Goal: Find specific page/section: Find specific page/section

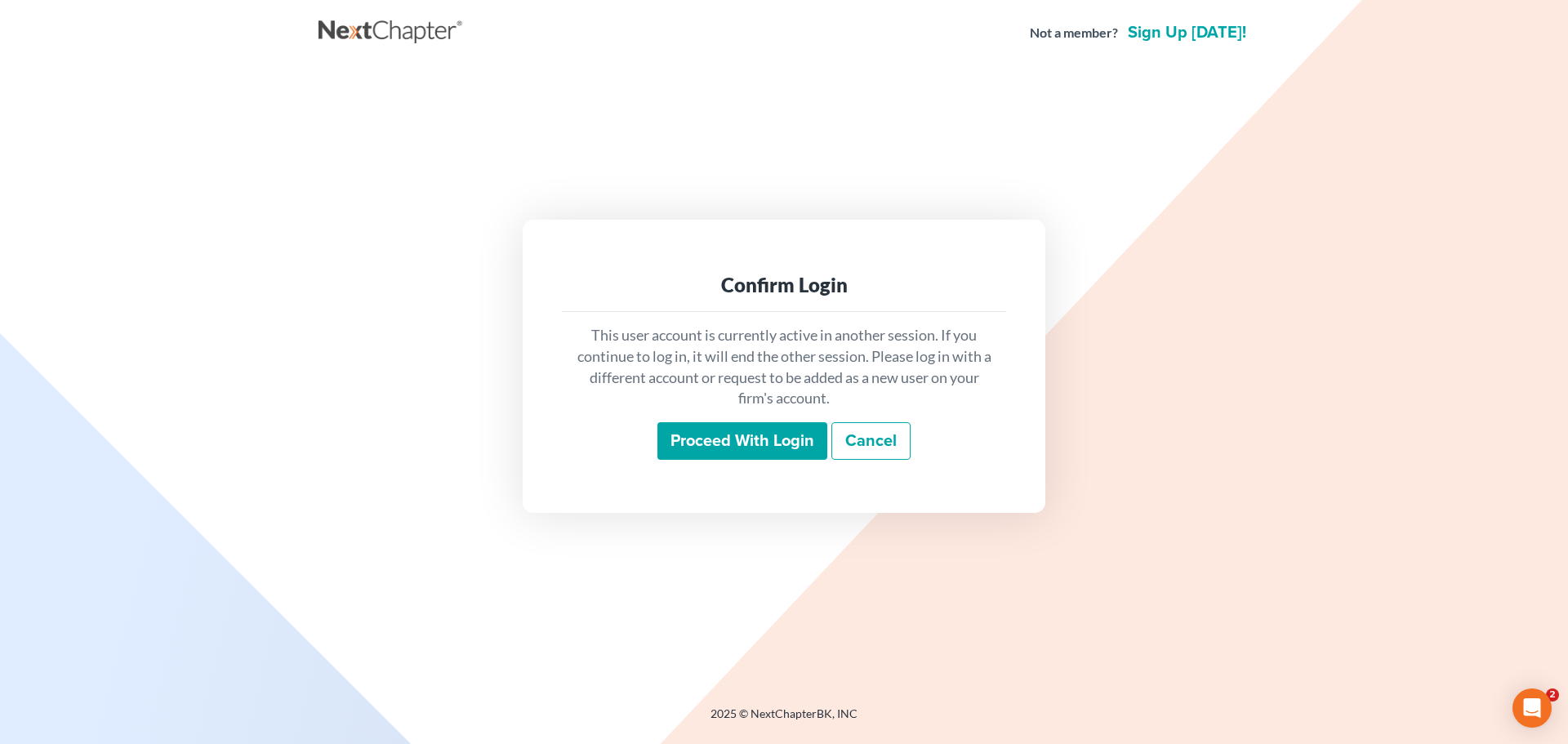
click at [726, 440] on input "Proceed with login" at bounding box center [742, 441] width 170 height 37
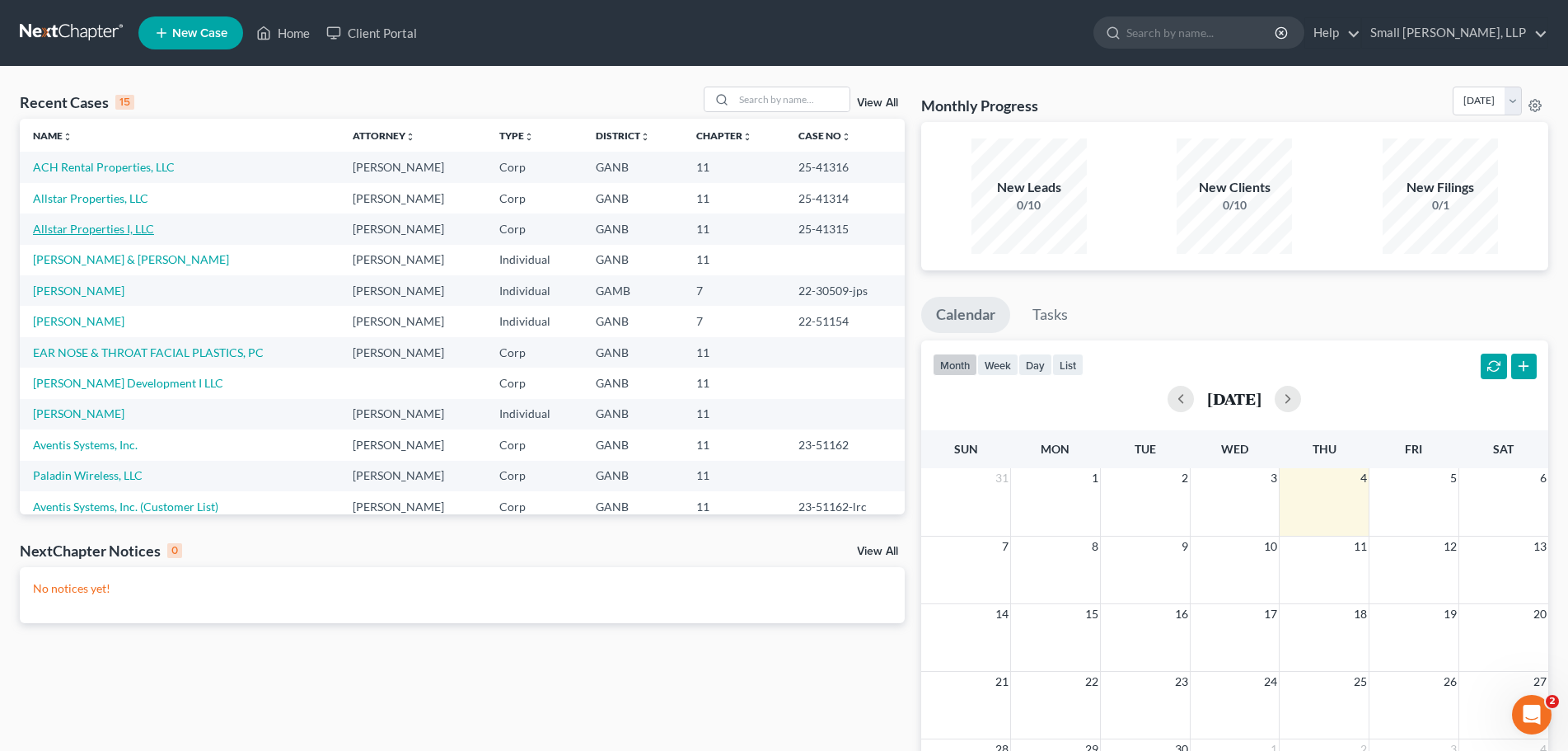
click at [136, 230] on link "Allstar Properties I, LLC" at bounding box center [93, 229] width 121 height 14
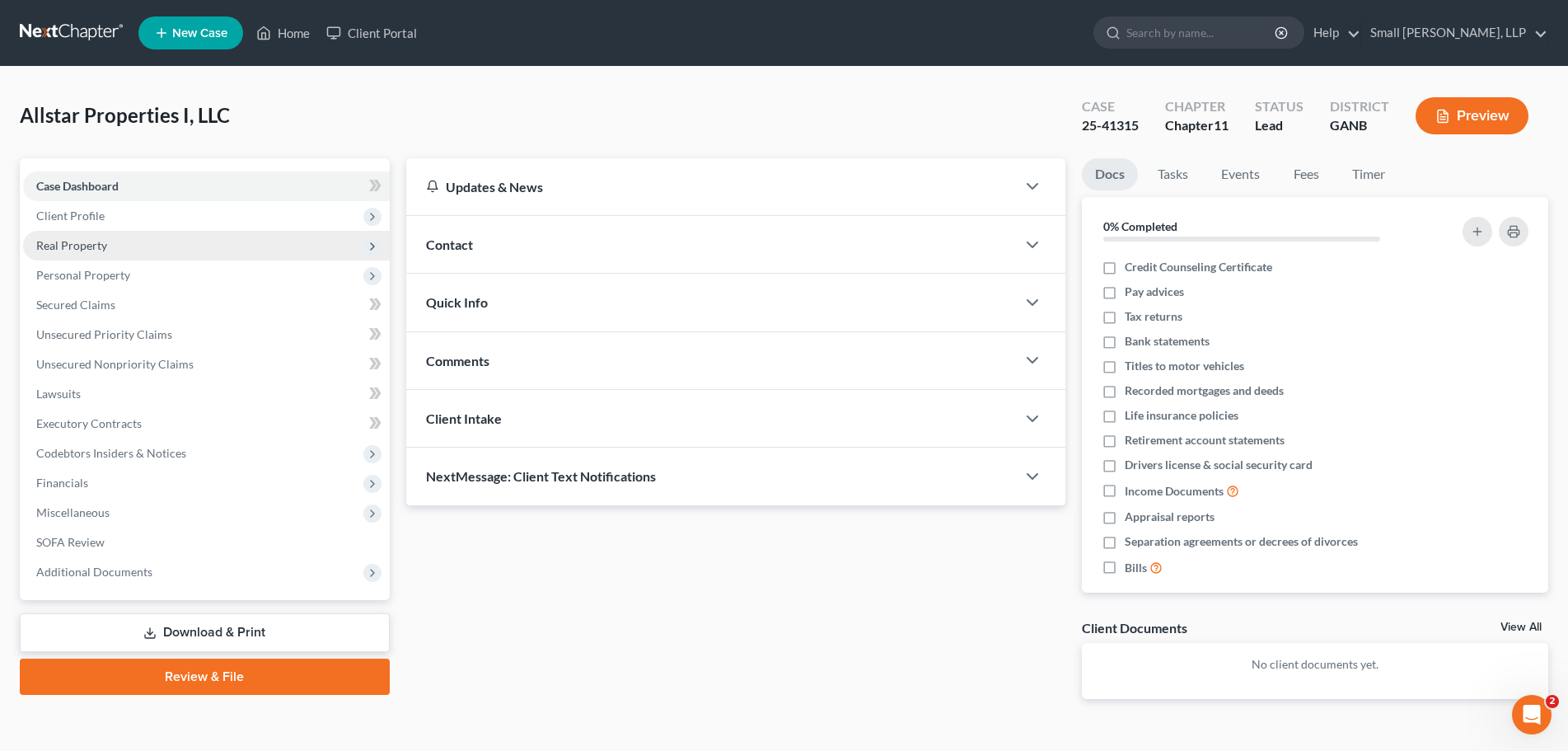
click at [211, 240] on span "Real Property" at bounding box center [206, 245] width 366 height 29
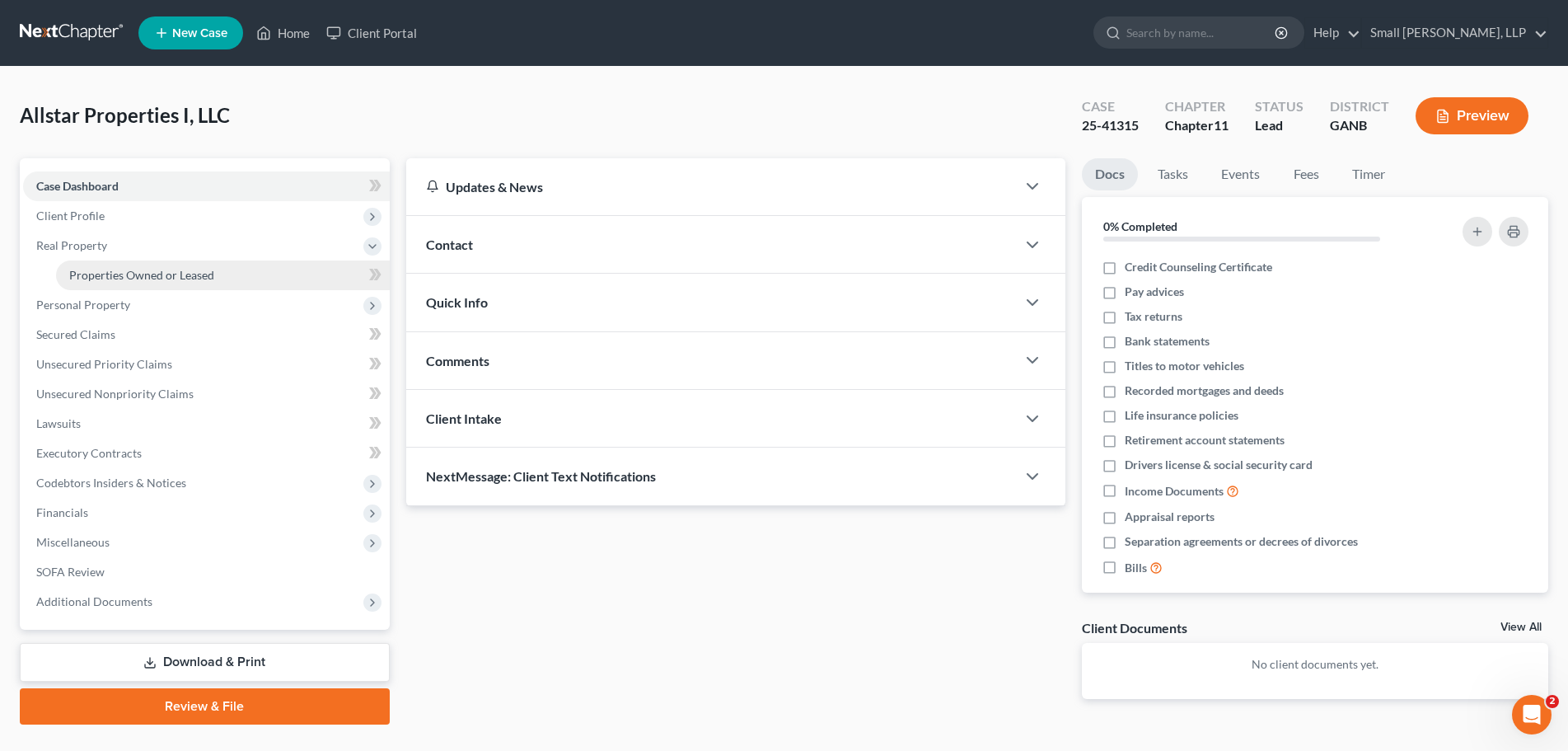
click at [194, 276] on span "Properties Owned or Leased" at bounding box center [141, 274] width 145 height 14
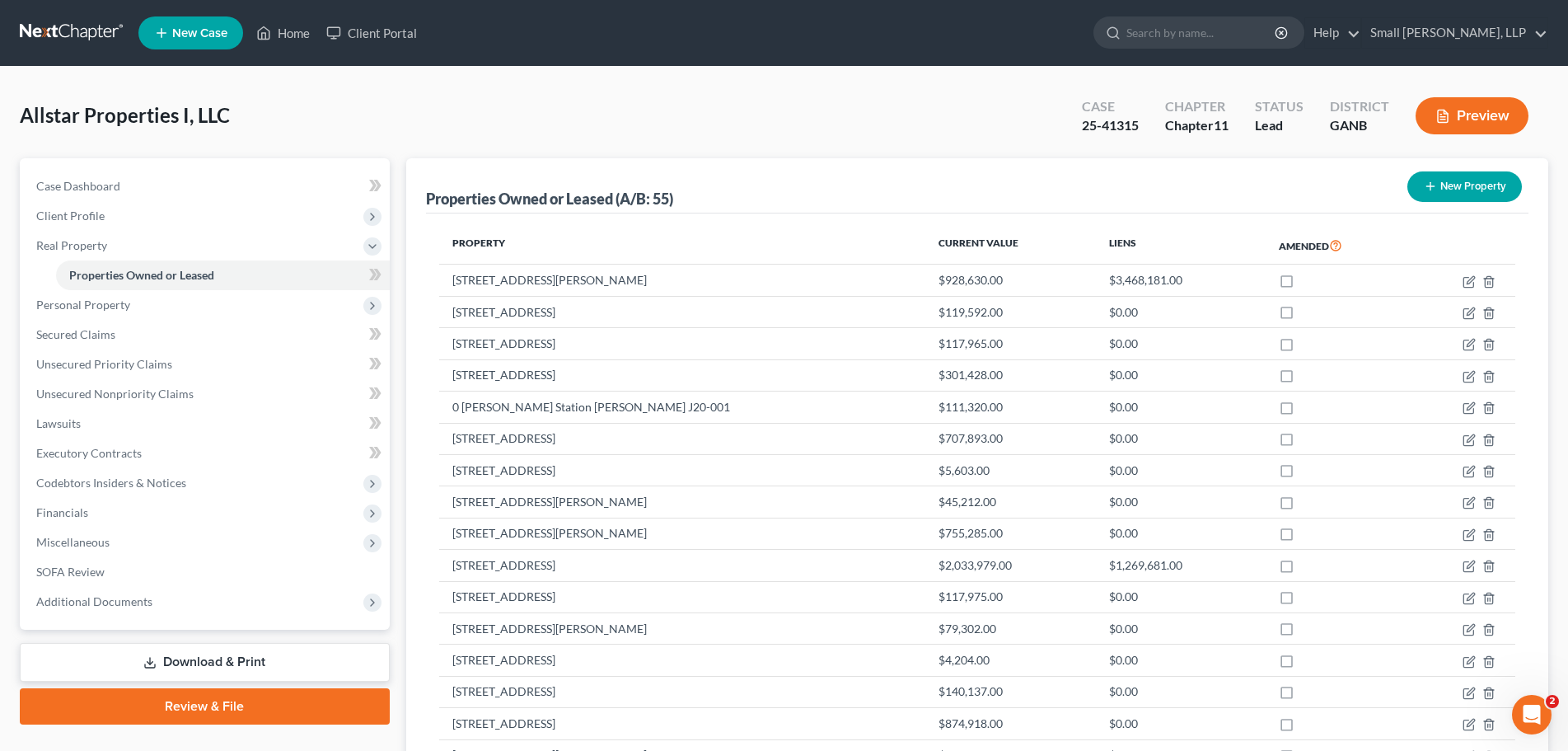
click at [747, 121] on div "Allstar Properties I, LLC Upgraded Case 25-41315 Chapter Chapter 11 Status Lead…" at bounding box center [784, 122] width 1528 height 71
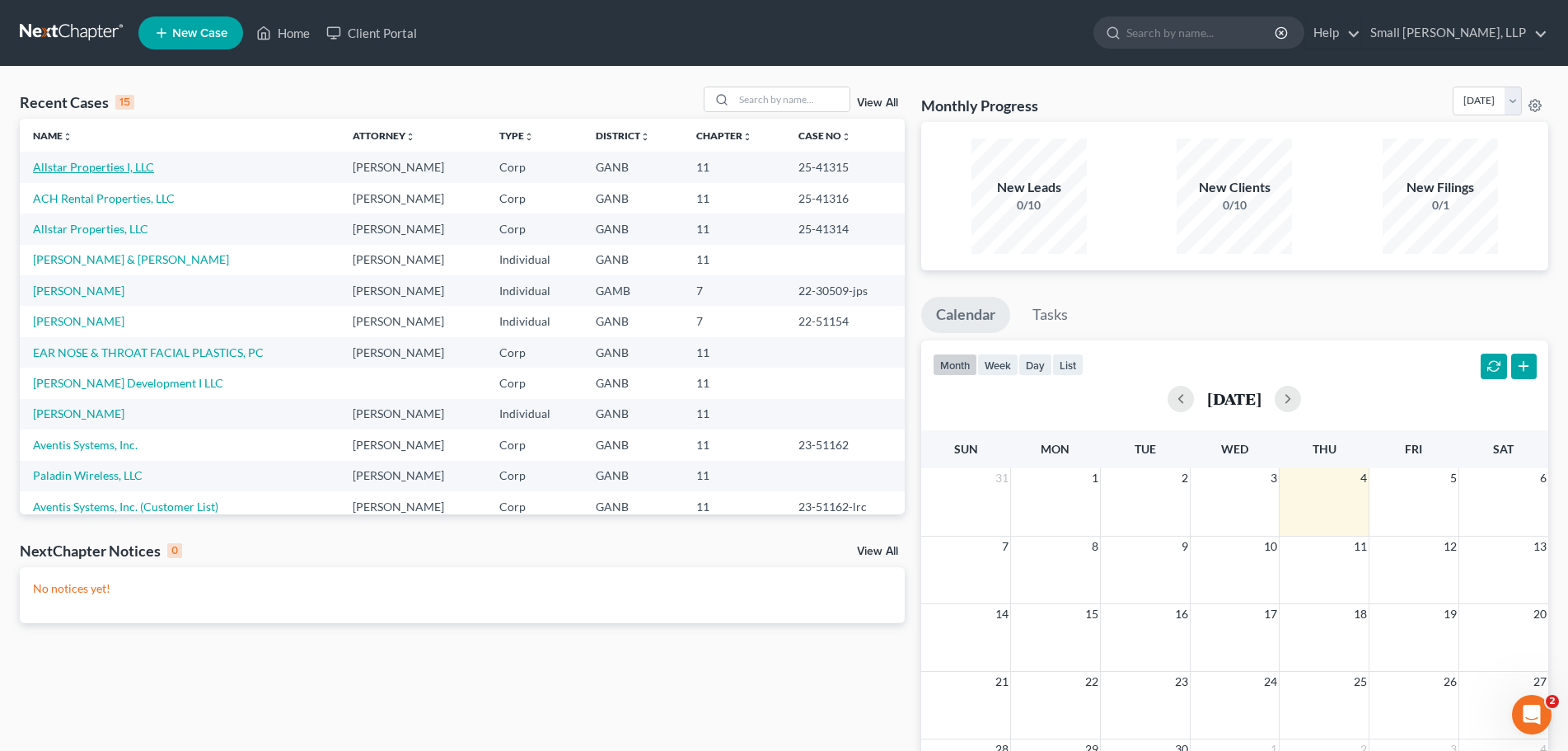
click at [119, 167] on link "Allstar Properties I, LLC" at bounding box center [93, 167] width 121 height 14
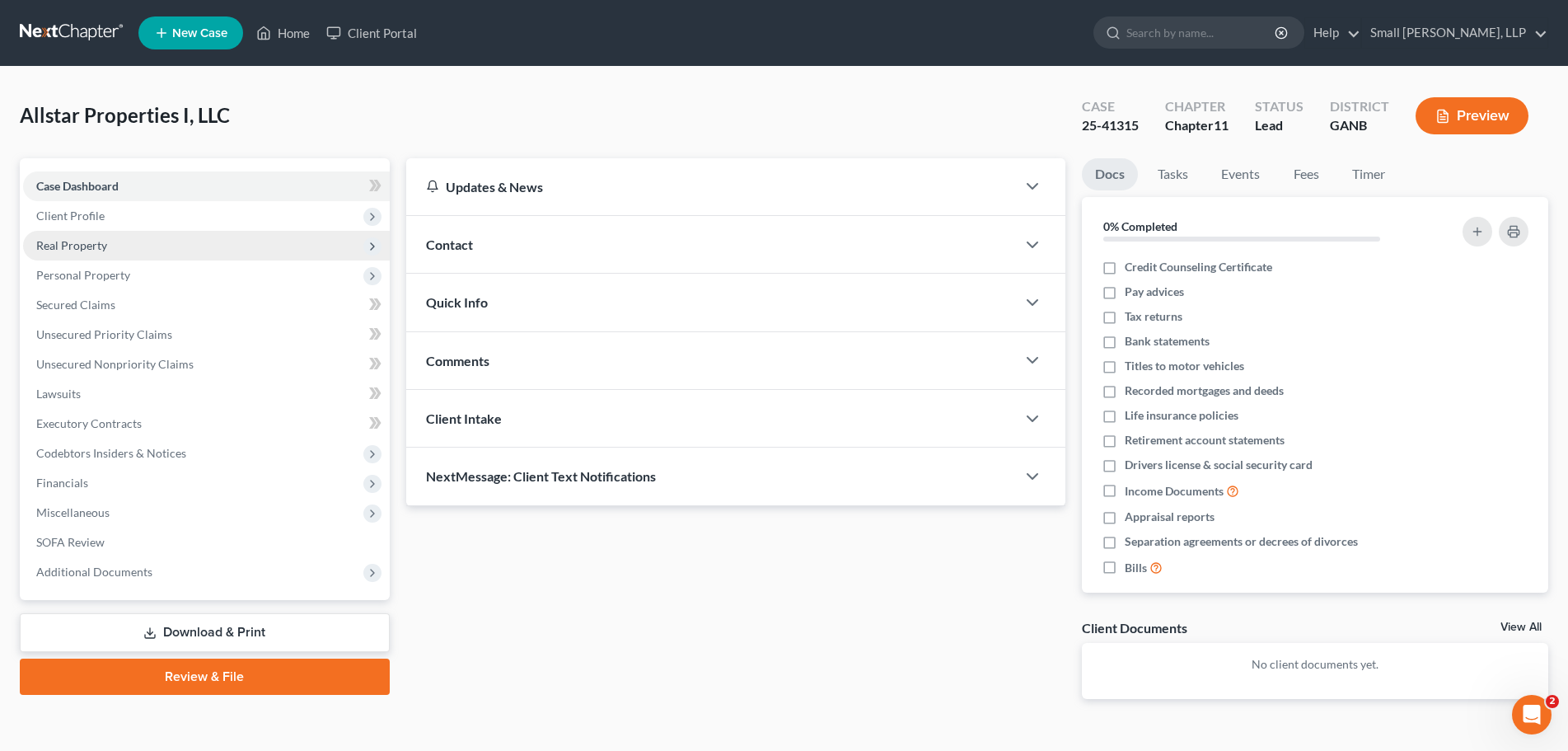
click at [125, 250] on span "Real Property" at bounding box center [206, 245] width 366 height 29
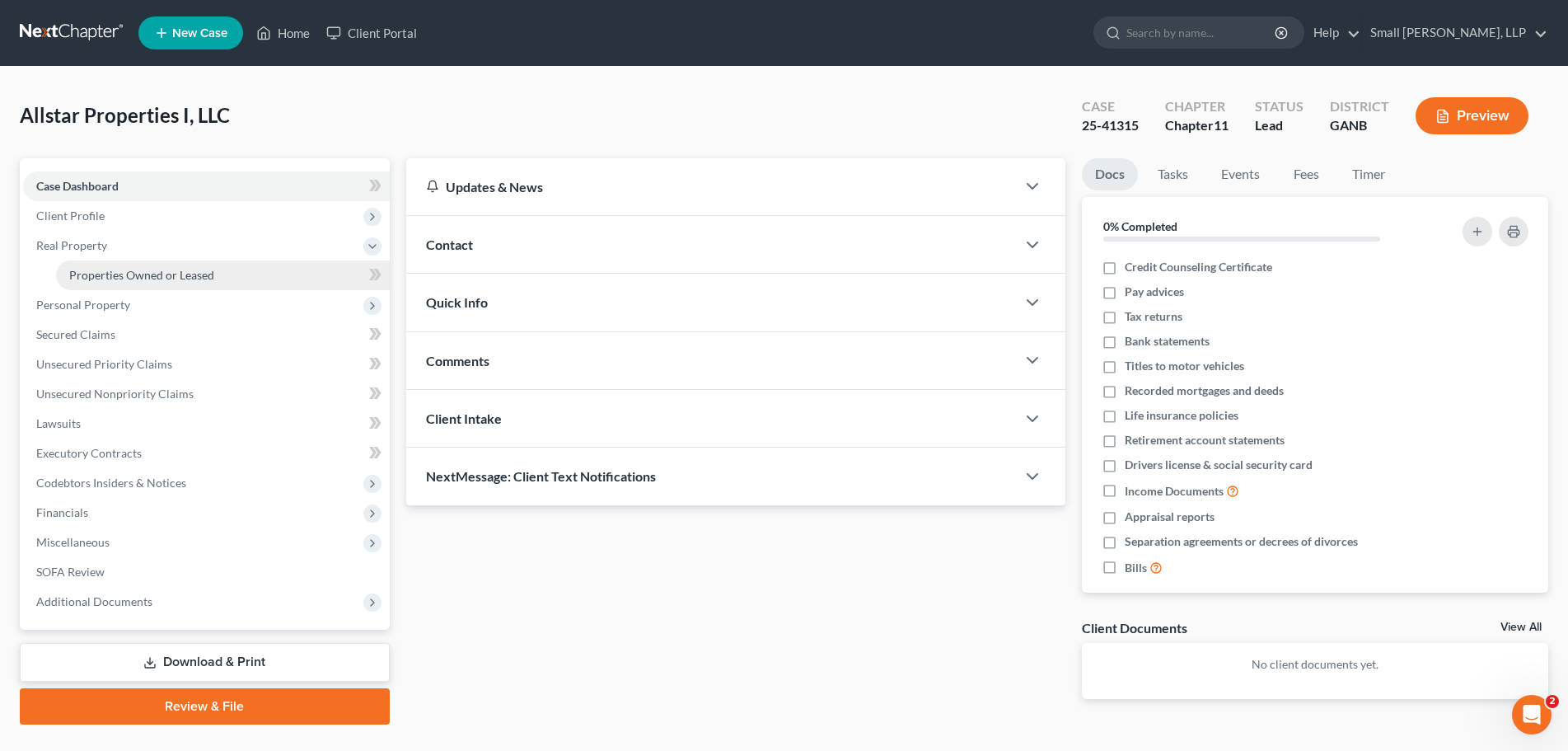
click at [130, 278] on span "Properties Owned or Leased" at bounding box center [141, 274] width 145 height 14
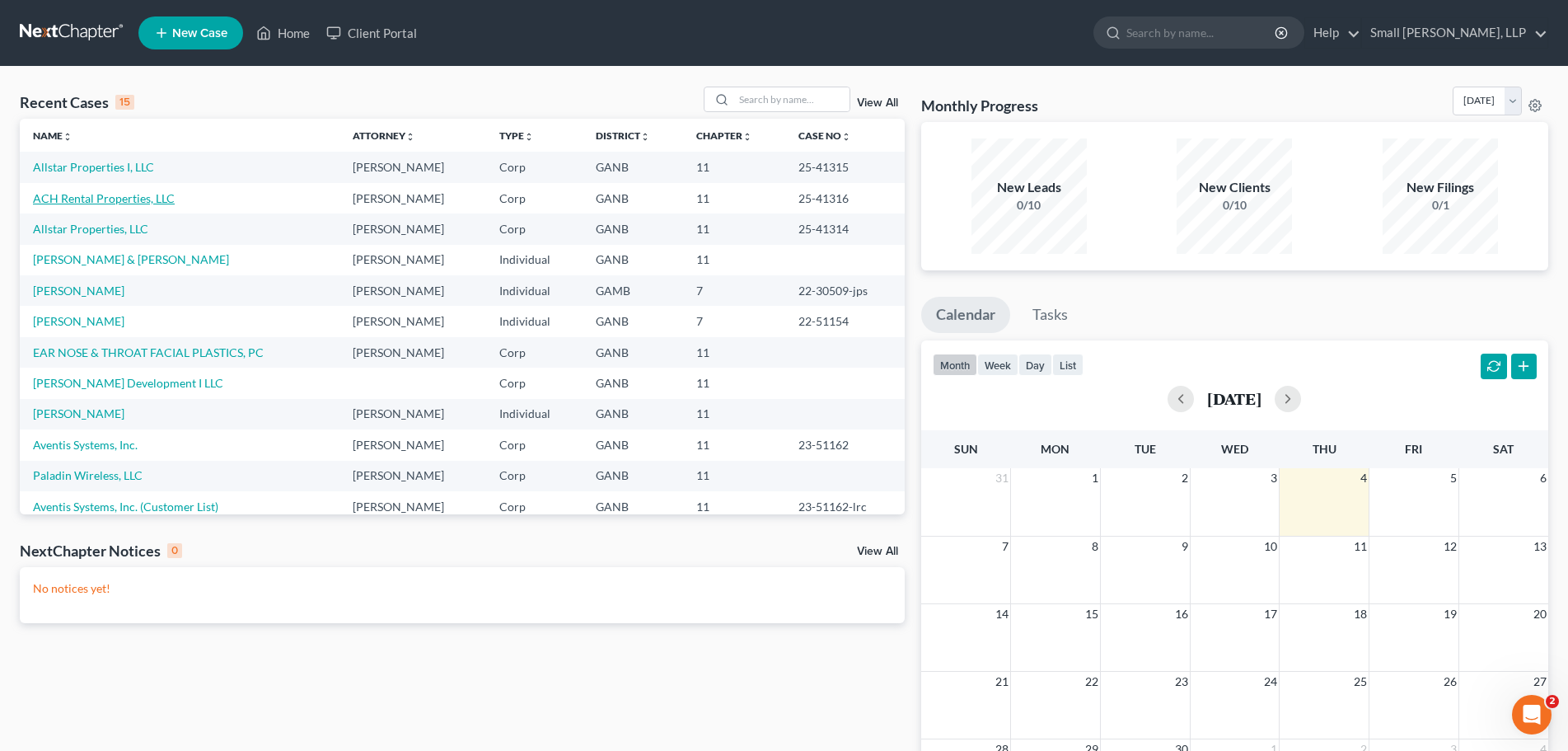
click at [122, 204] on link "ACH Rental Properties, LLC" at bounding box center [103, 198] width 142 height 14
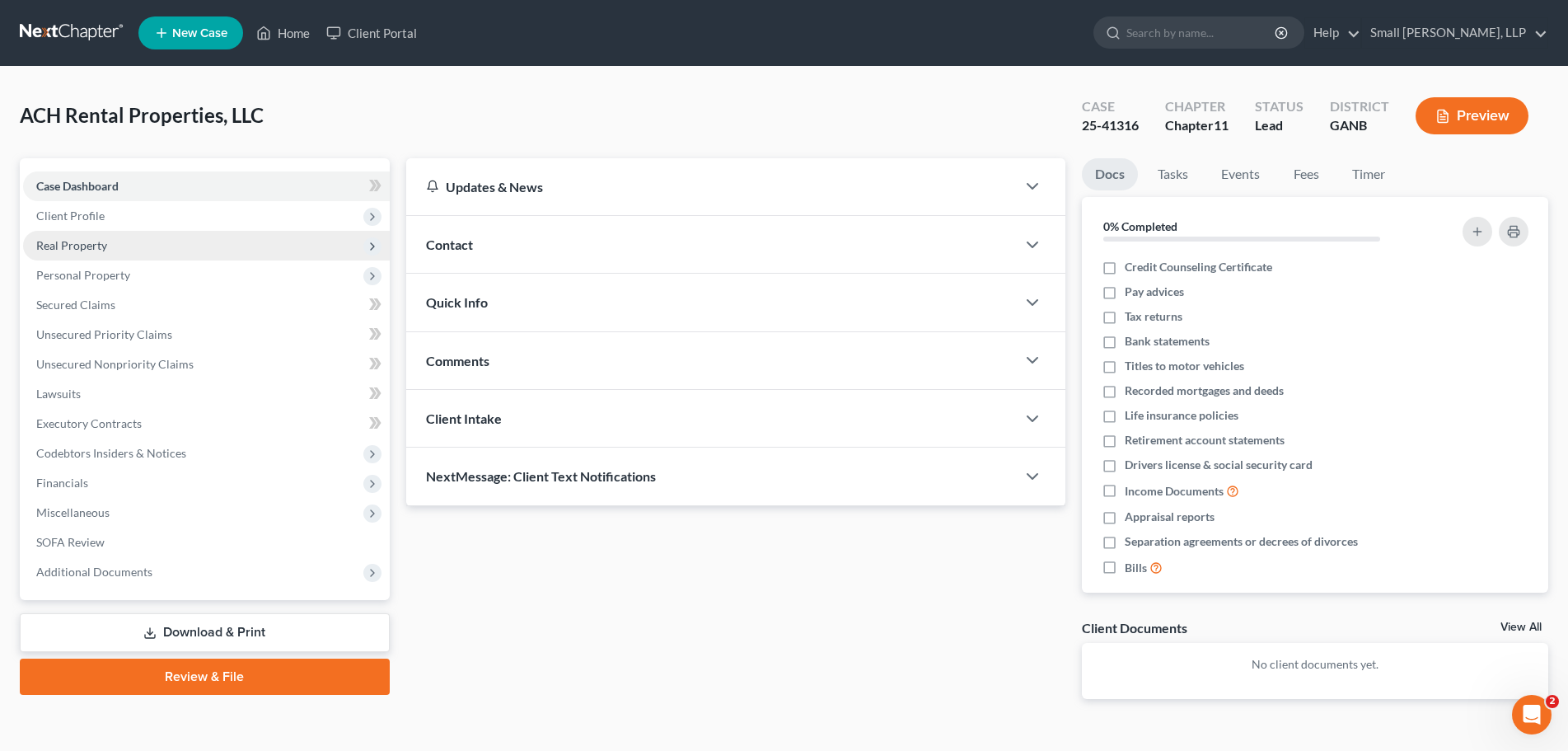
click at [114, 247] on span "Real Property" at bounding box center [206, 245] width 366 height 29
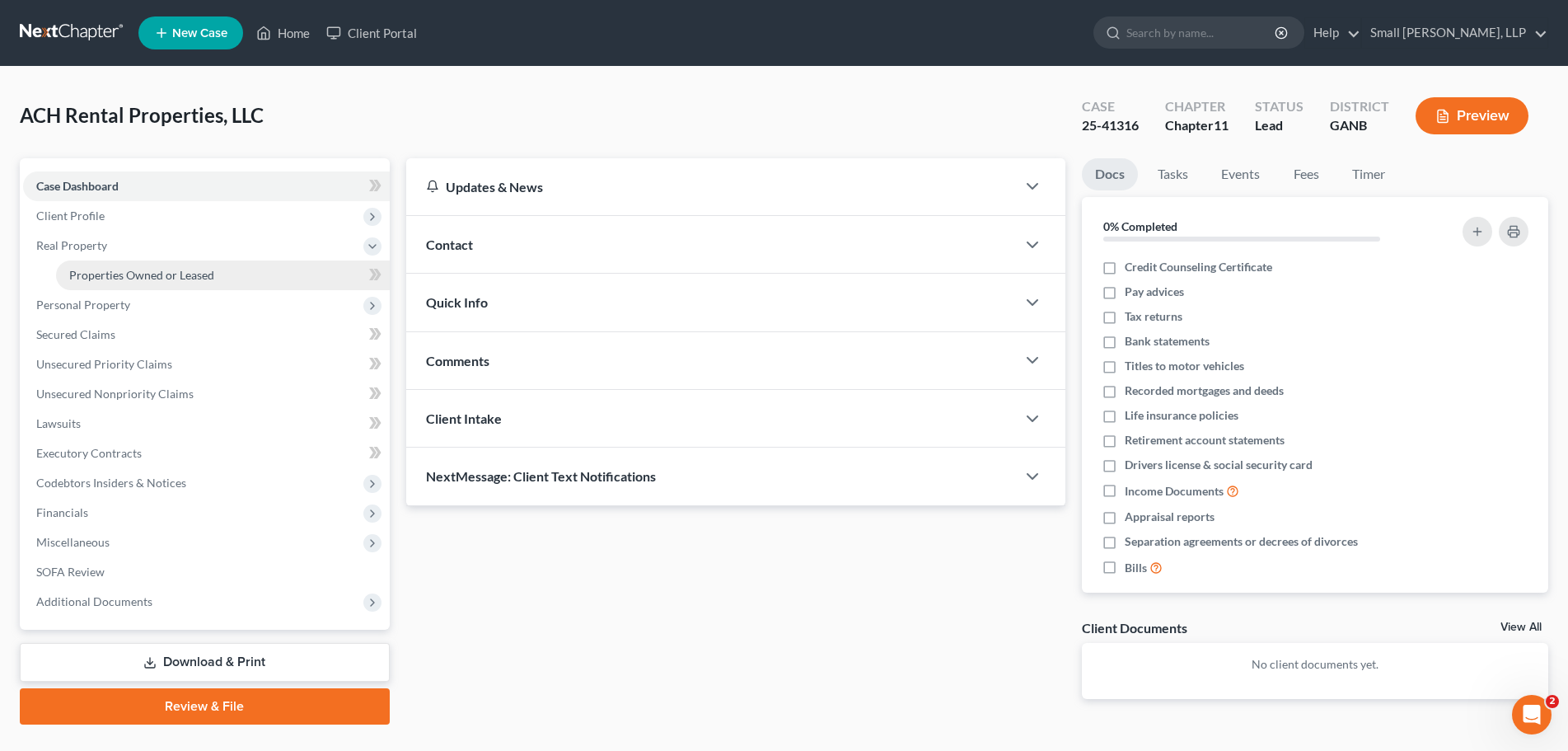
click at [155, 279] on span "Properties Owned or Leased" at bounding box center [141, 274] width 145 height 14
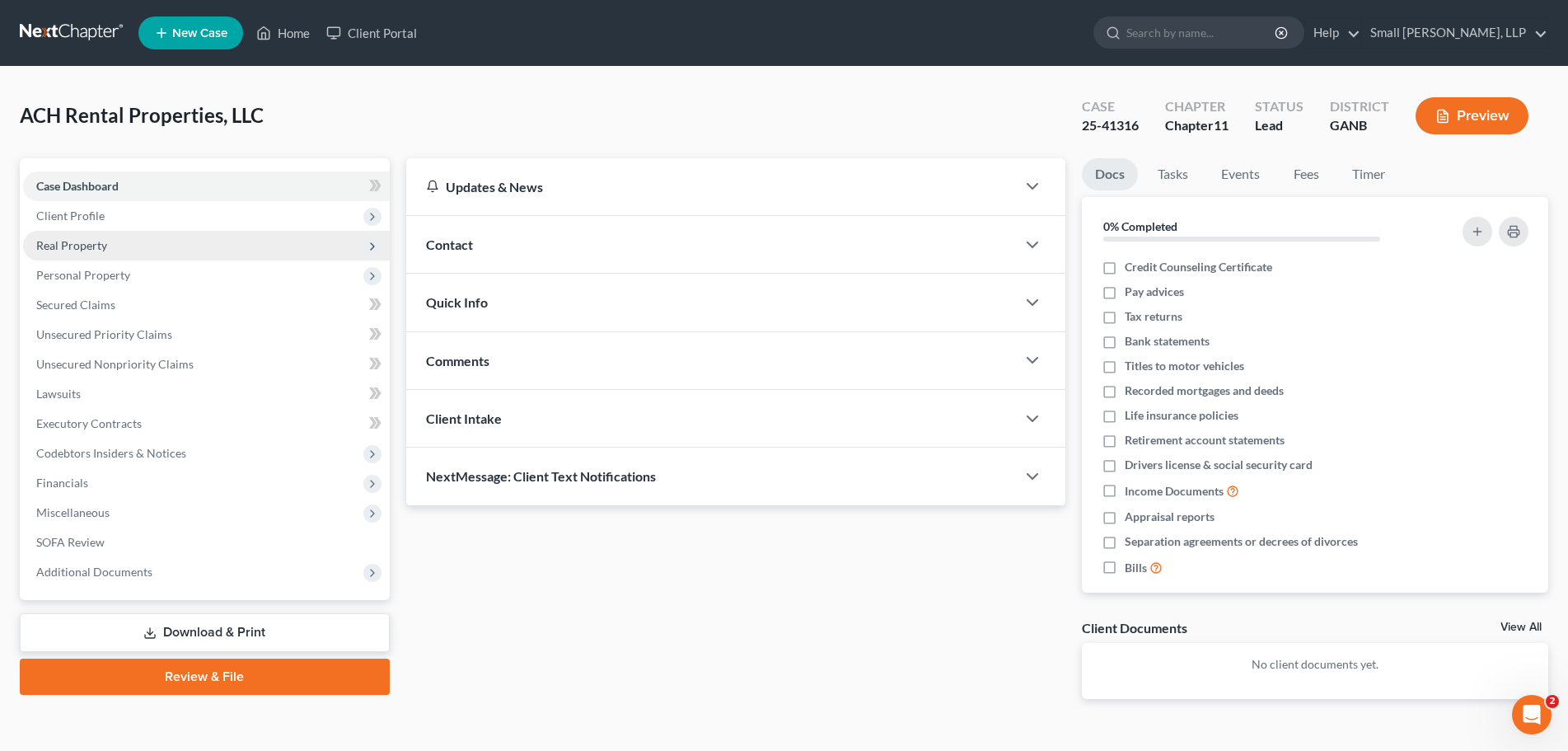
click at [101, 251] on span "Real Property" at bounding box center [71, 245] width 71 height 14
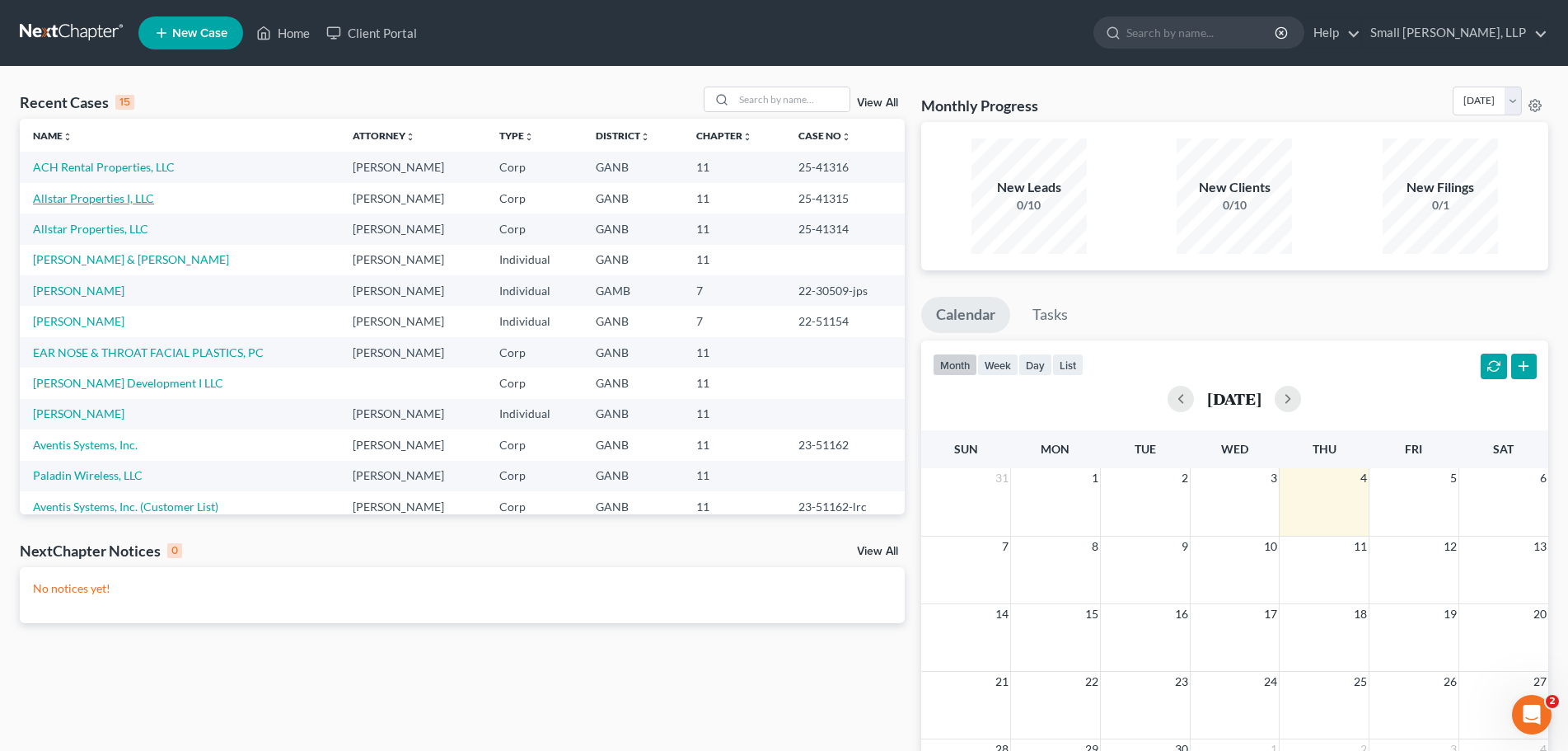
click at [123, 202] on link "Allstar Properties I, LLC" at bounding box center [93, 198] width 121 height 14
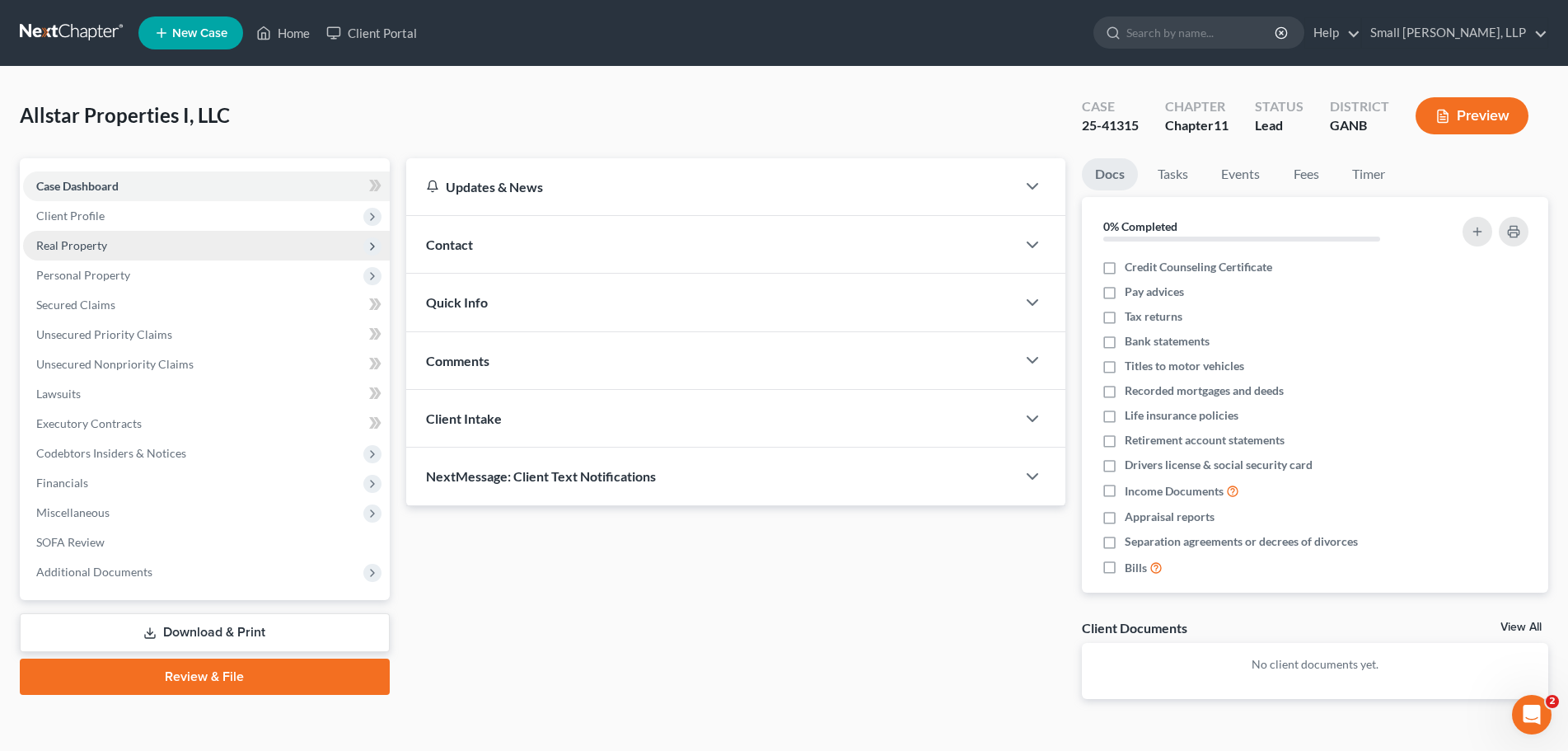
click at [130, 255] on span "Real Property" at bounding box center [206, 245] width 366 height 29
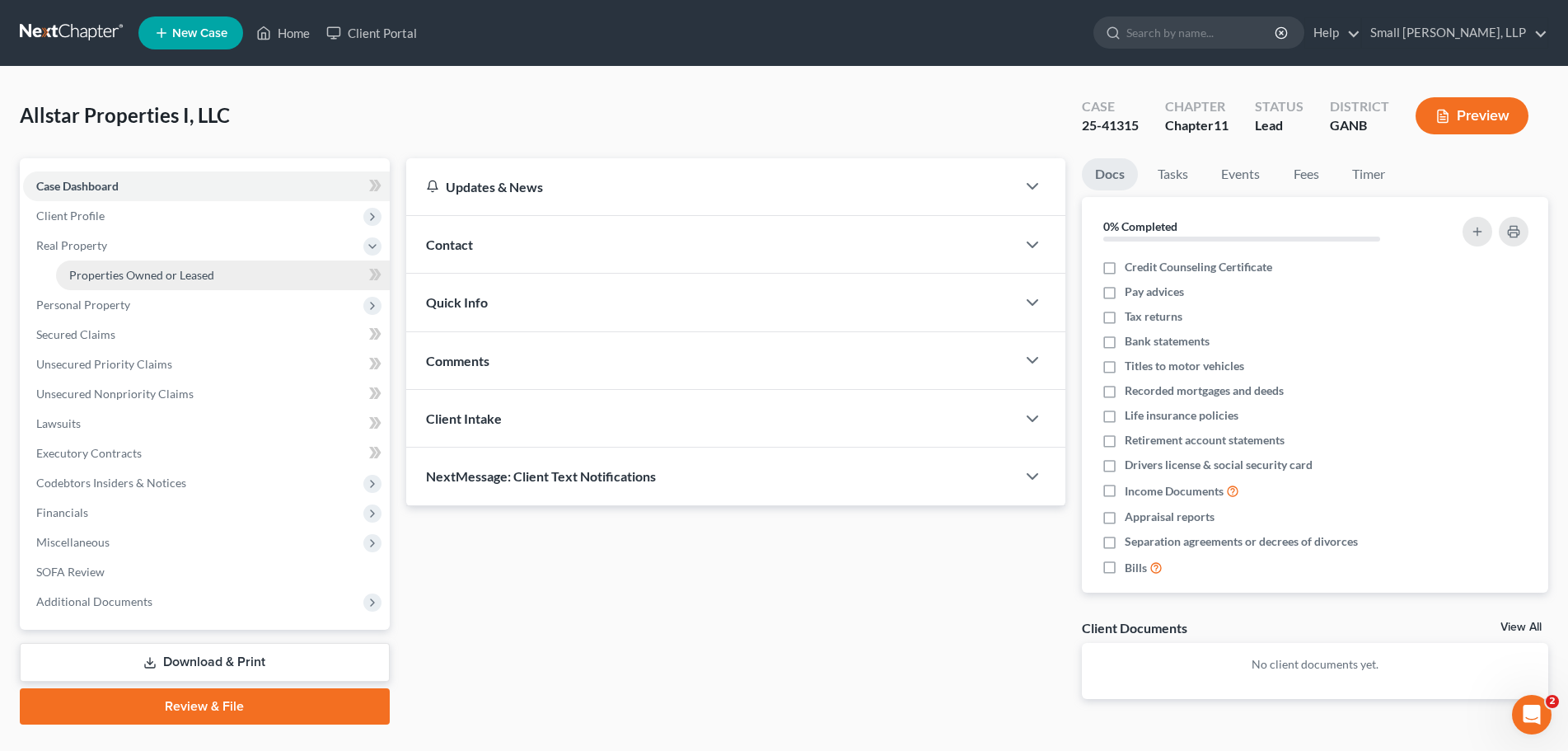
click at [147, 282] on link "Properties Owned or Leased" at bounding box center [223, 275] width 334 height 29
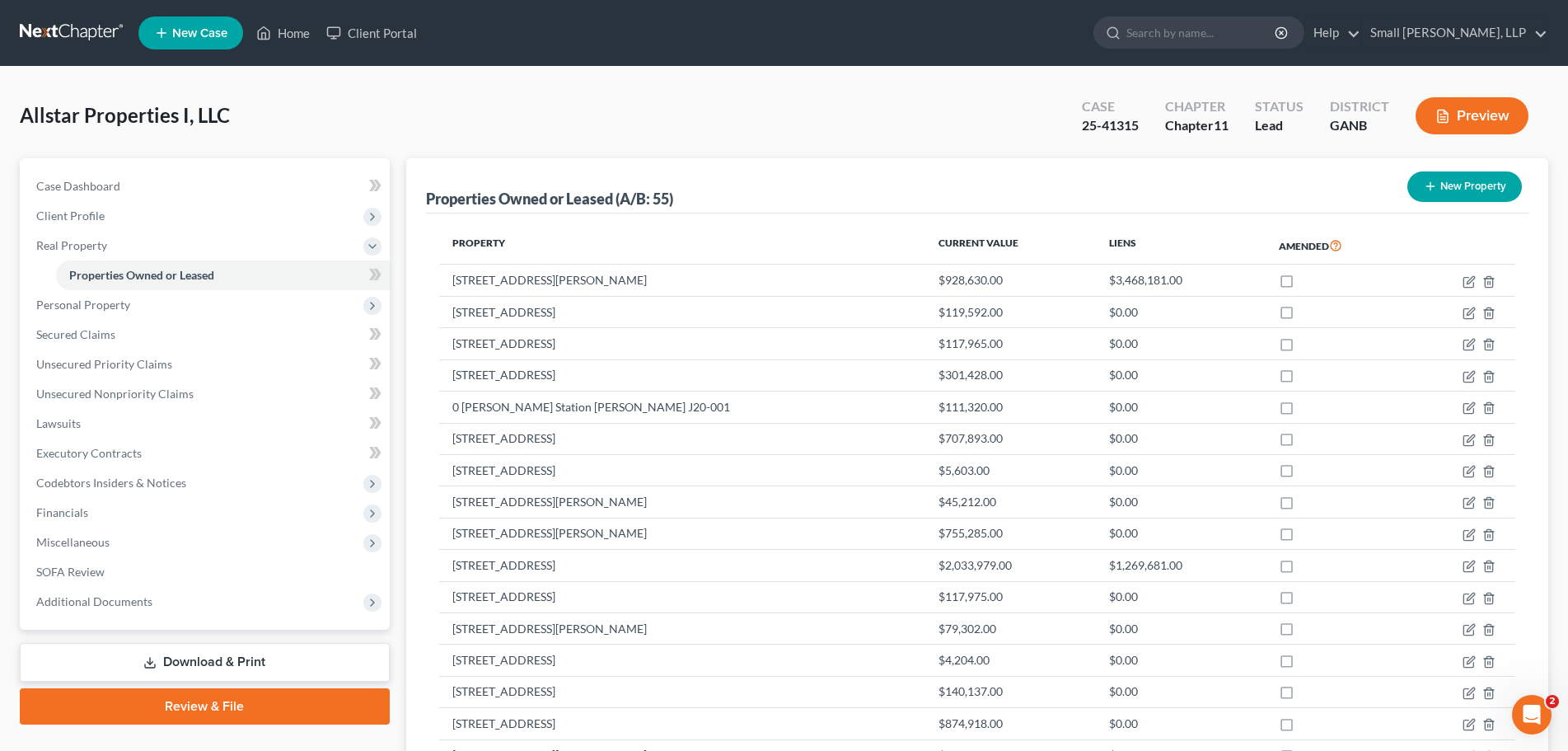
click at [978, 127] on div "Allstar Properties I, LLC Upgraded Case 25-41315 Chapter Chapter 11 Status Lead…" at bounding box center [784, 122] width 1528 height 71
